Goal: Transaction & Acquisition: Purchase product/service

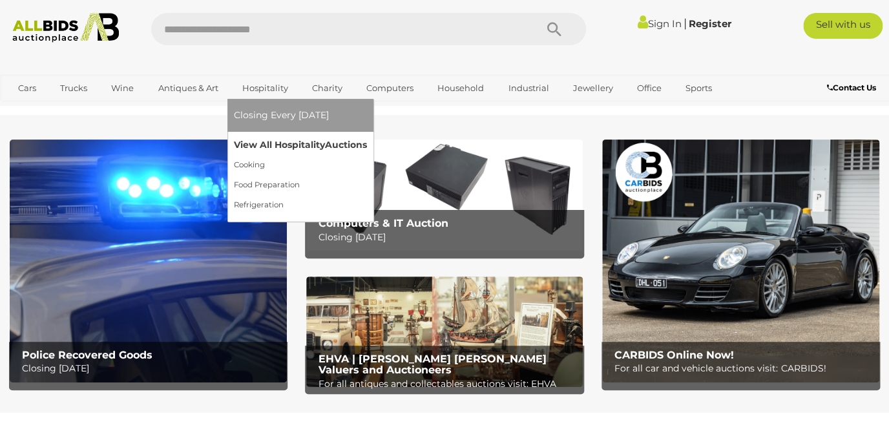
click at [274, 145] on link "View All Hospitality Auctions" at bounding box center [300, 145] width 133 height 20
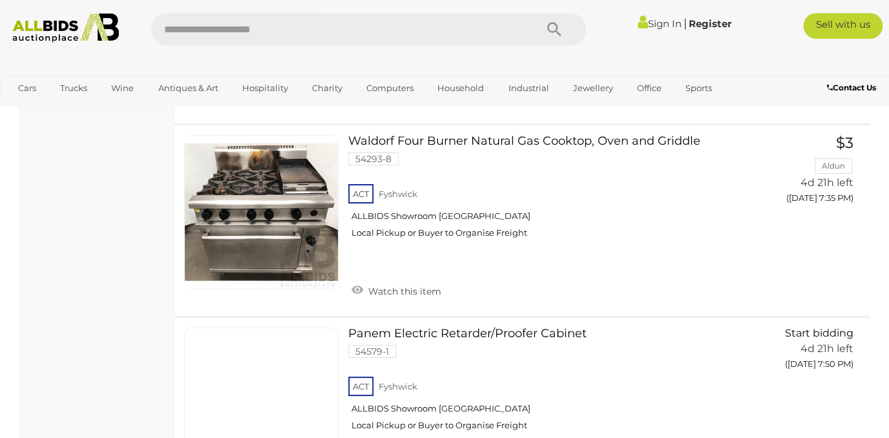
scroll to position [1574, 0]
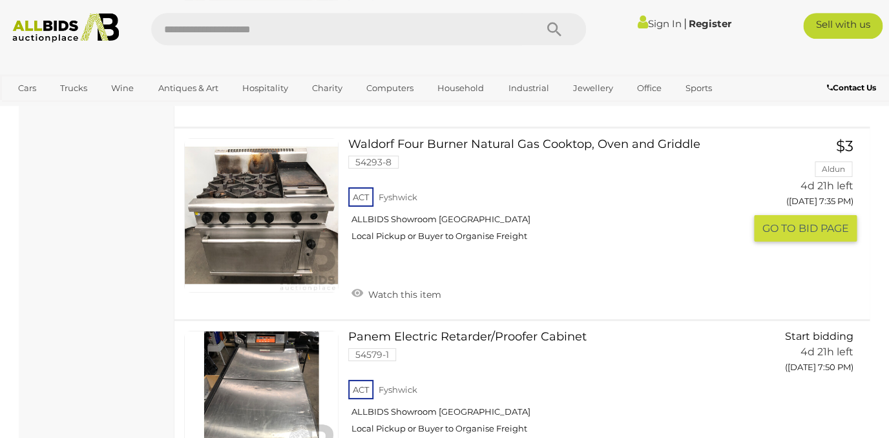
click at [300, 217] on link at bounding box center [261, 215] width 154 height 154
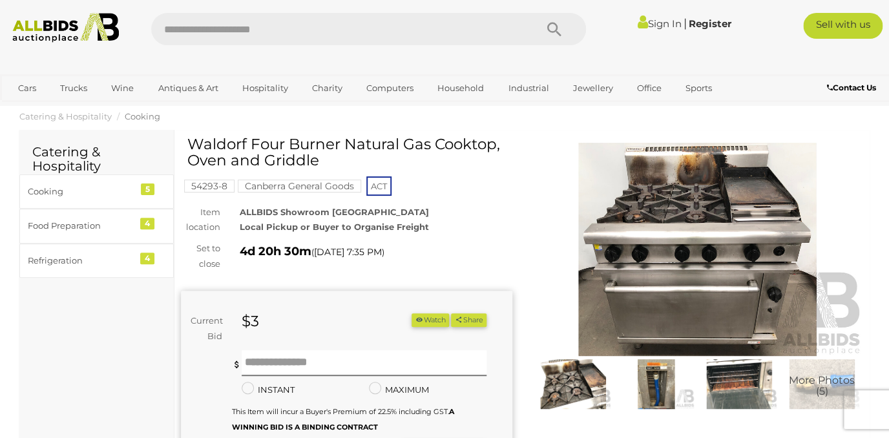
scroll to position [60, 0]
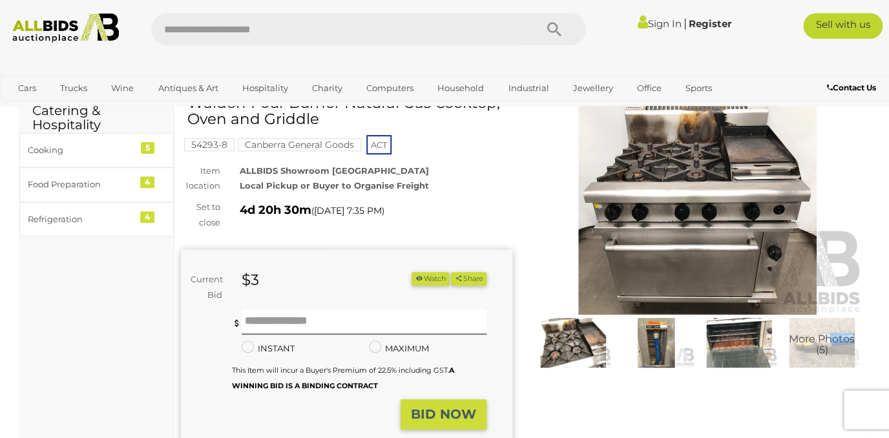
click at [749, 328] on img at bounding box center [739, 342] width 76 height 49
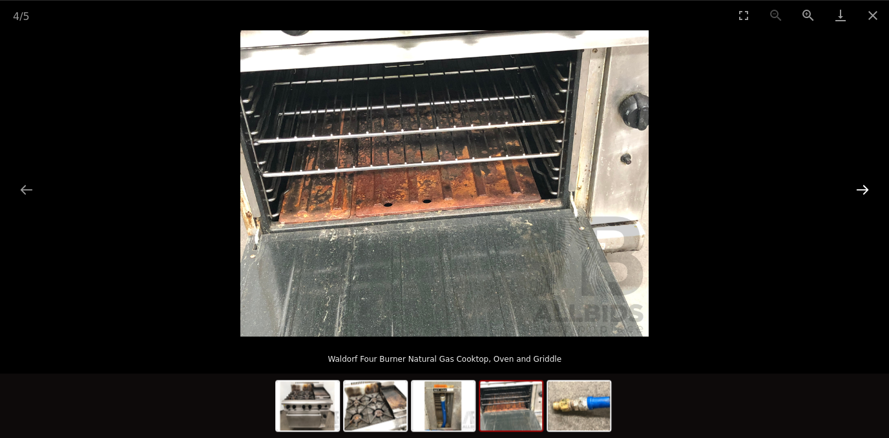
click at [862, 186] on button "Next slide" at bounding box center [862, 189] width 27 height 25
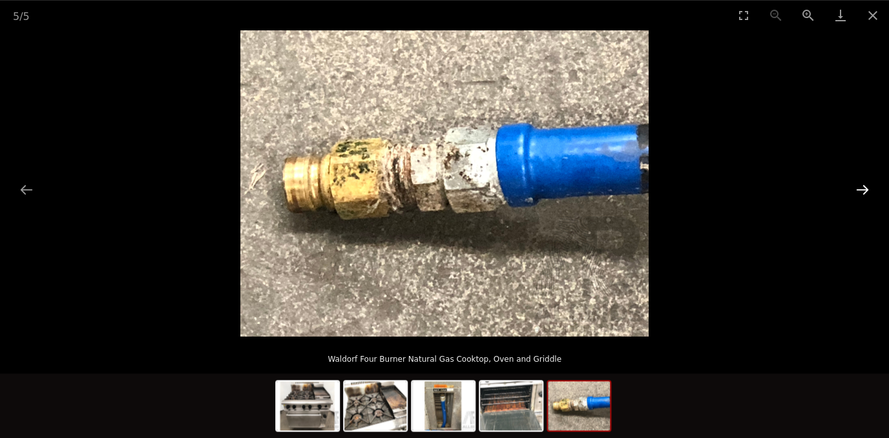
click at [863, 188] on button "Next slide" at bounding box center [862, 189] width 27 height 25
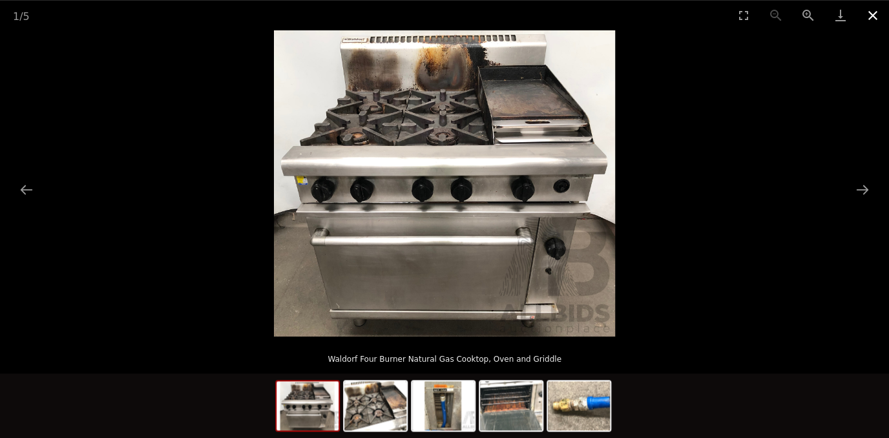
click at [876, 16] on button "Close gallery" at bounding box center [873, 15] width 32 height 30
